Goal: Information Seeking & Learning: Learn about a topic

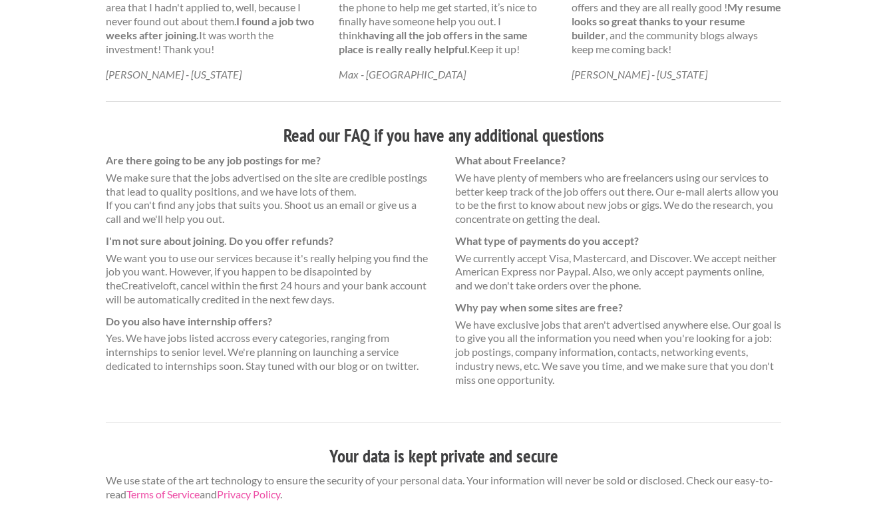
scroll to position [866, 0]
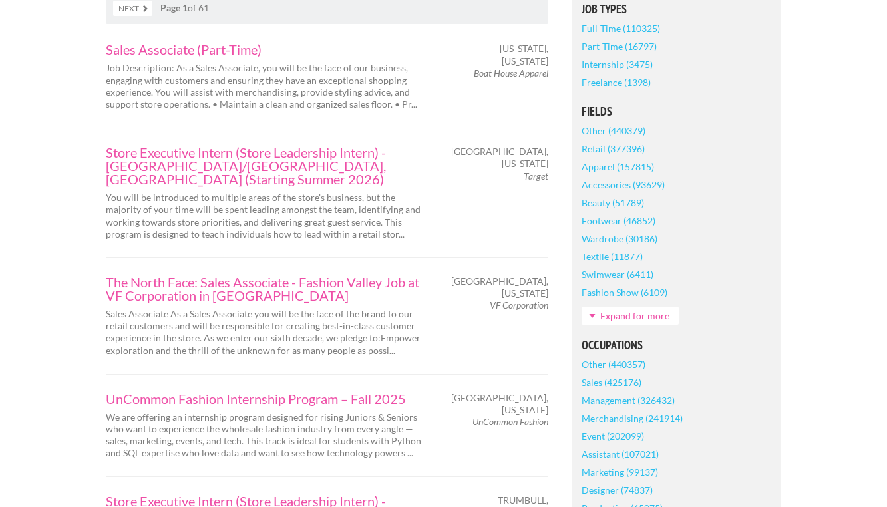
scroll to position [313, 0]
click at [608, 73] on link "Internship (3475)" at bounding box center [617, 64] width 71 height 18
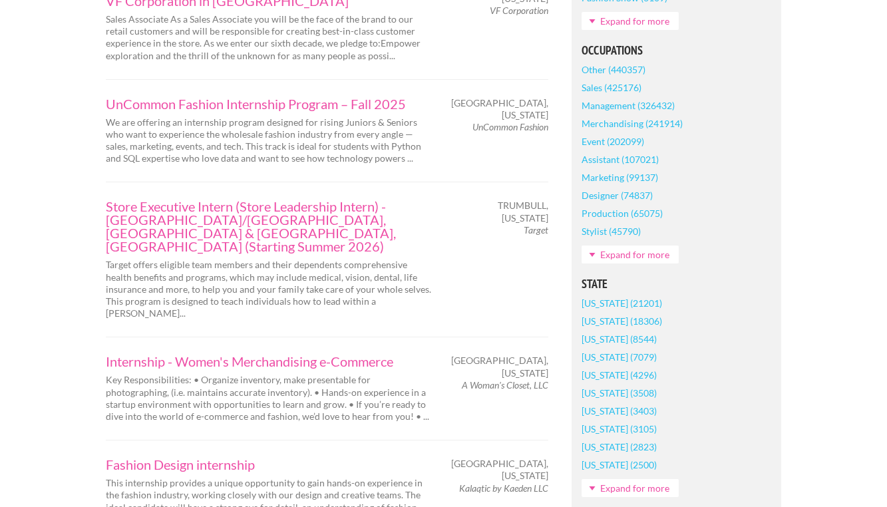
scroll to position [612, 0]
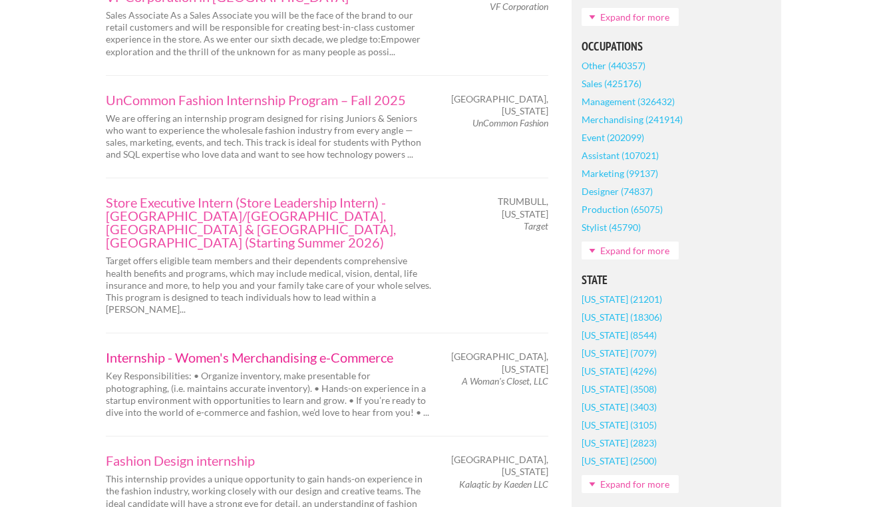
click at [359, 351] on link "Internship - Women's Merchandising e-Commerce" at bounding box center [269, 357] width 326 height 13
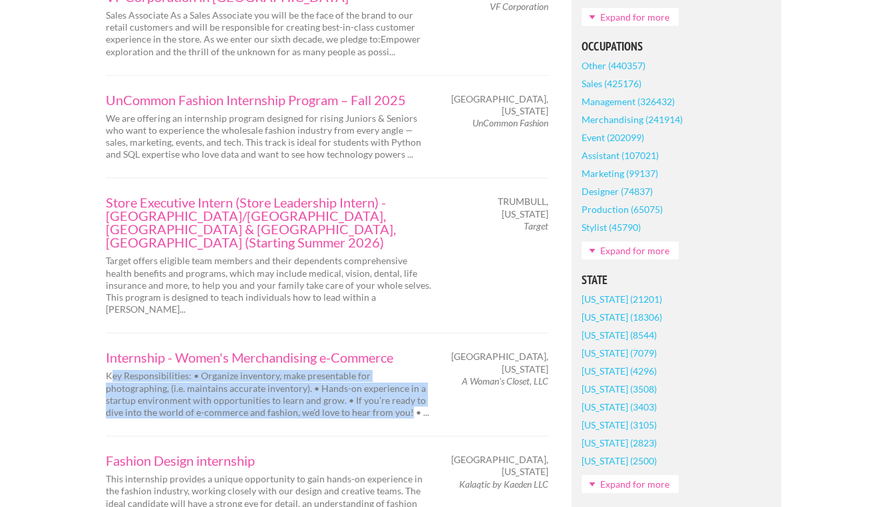
drag, startPoint x: 110, startPoint y: 356, endPoint x: 369, endPoint y: 395, distance: 262.5
click at [369, 395] on p "Key Responsibilities: • Organize inventory, make presentable for photographing,…" at bounding box center [269, 394] width 326 height 49
copy p "ey Responsibilities: • Organize inventory, make presentable for photographing, …"
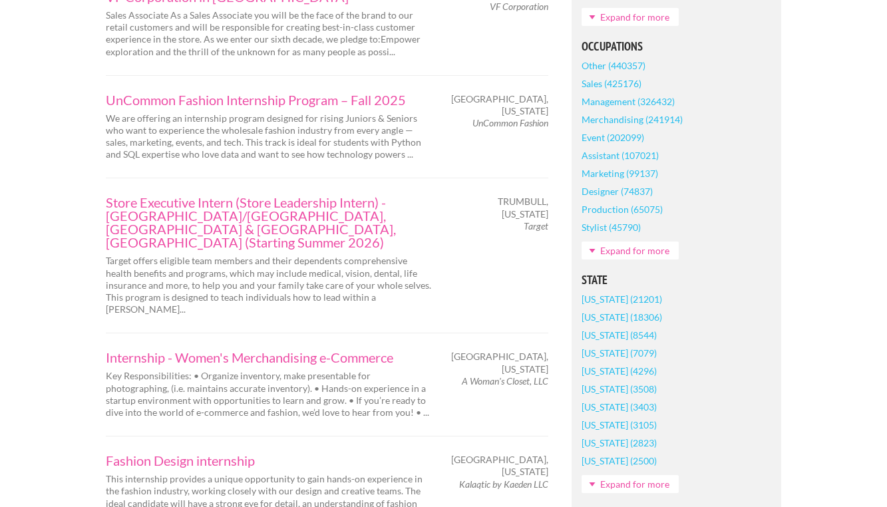
click at [363, 381] on p "Key Responsibilities: • Organize inventory, make presentable for photographing,…" at bounding box center [269, 394] width 326 height 49
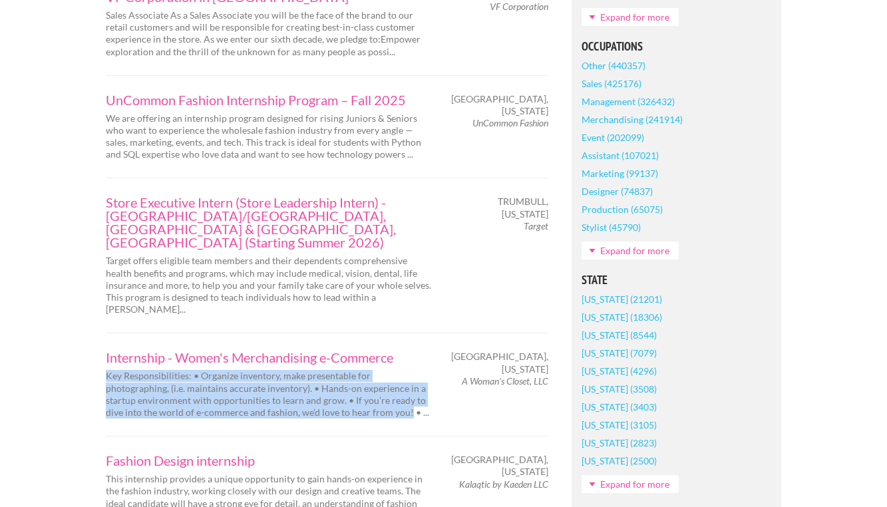
drag, startPoint x: 369, startPoint y: 392, endPoint x: 95, endPoint y: 358, distance: 276.2
click at [94, 357] on div "Internship - Women's Merchandising e-Commerce Key Responsibilities: • Organize …" at bounding box center [268, 385] width 349 height 68
copy p "Key Responsibilities: • Organize inventory, make presentable for photographing,…"
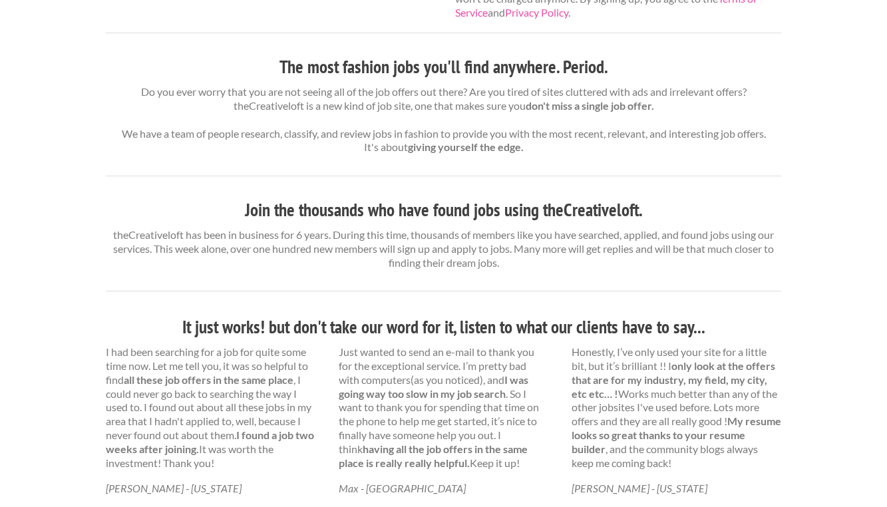
scroll to position [493, 0]
